Goal: Transaction & Acquisition: Purchase product/service

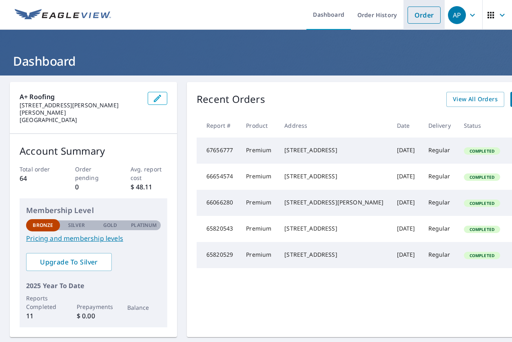
click at [413, 13] on link "Order" at bounding box center [424, 15] width 33 height 17
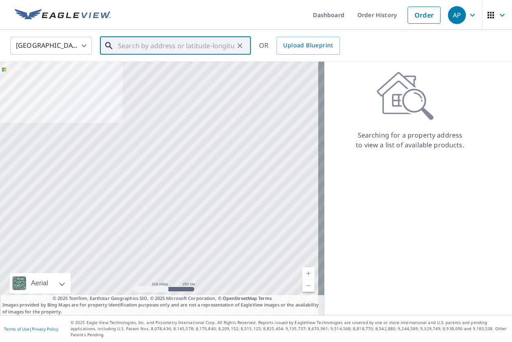
click at [171, 45] on input "text" at bounding box center [176, 45] width 116 height 23
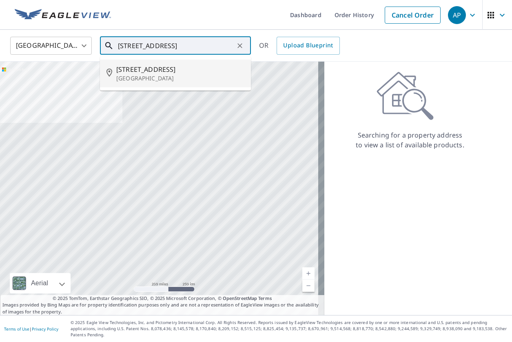
click at [155, 83] on li "[STREET_ADDRESS]" at bounding box center [175, 74] width 151 height 28
type input "[STREET_ADDRESS]"
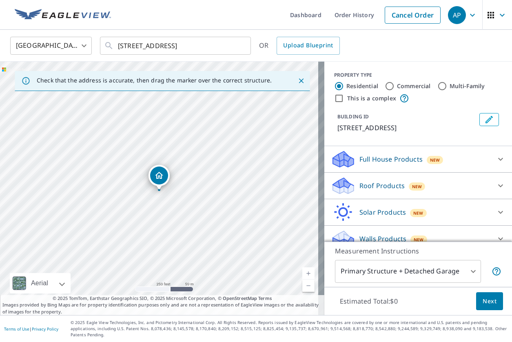
click at [371, 188] on p "Roof Products" at bounding box center [382, 186] width 45 height 10
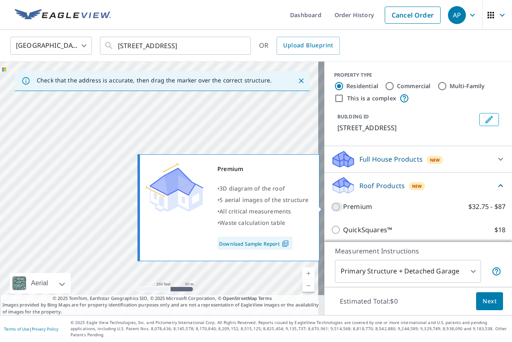
click at [331, 207] on input "Premium $32.75 - $87" at bounding box center [337, 207] width 12 height 10
checkbox input "true"
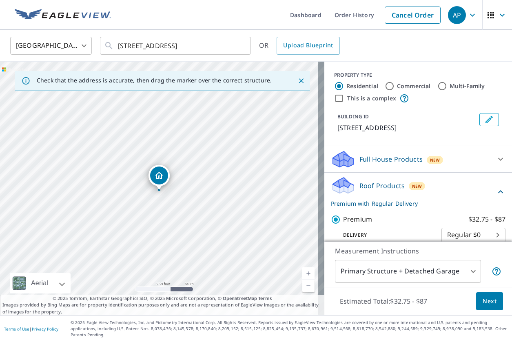
scroll to position [41, 0]
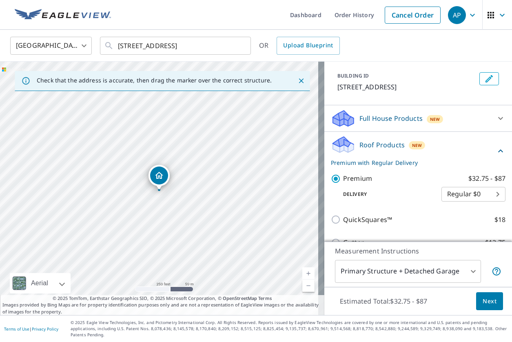
click at [485, 306] on span "Next" at bounding box center [490, 301] width 14 height 10
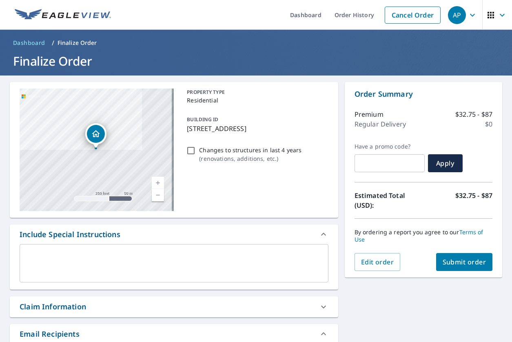
click at [443, 260] on span "Submit order" at bounding box center [465, 262] width 44 height 9
